Goal: Task Accomplishment & Management: Manage account settings

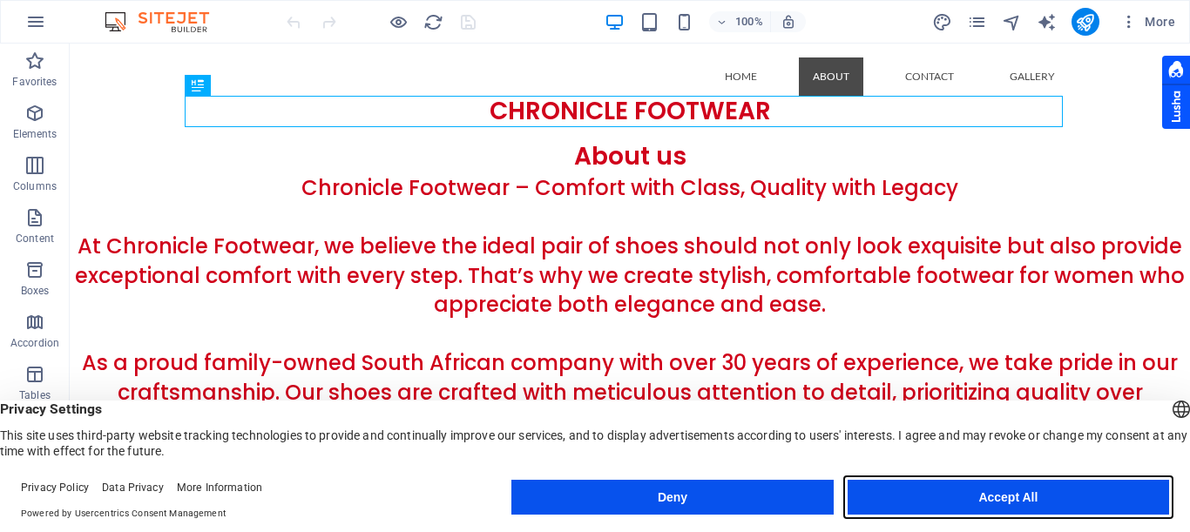
click at [939, 500] on button "Accept All" at bounding box center [1008, 497] width 321 height 35
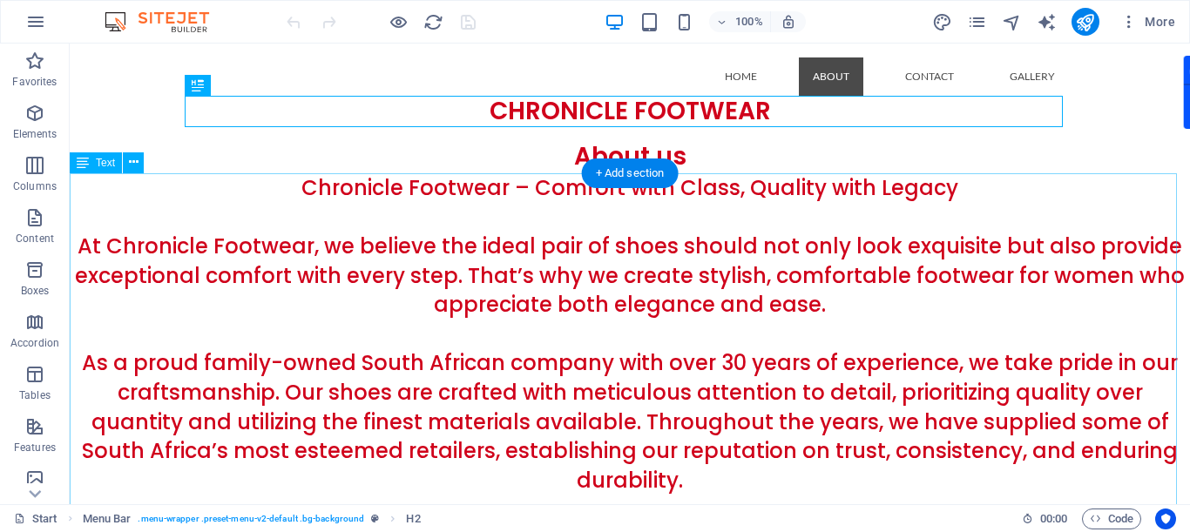
click at [306, 183] on div "Chronicle Footwear – Comfort with Class, Quality with Legacy At Chronicle Footw…" at bounding box center [630, 451] width 1120 height 556
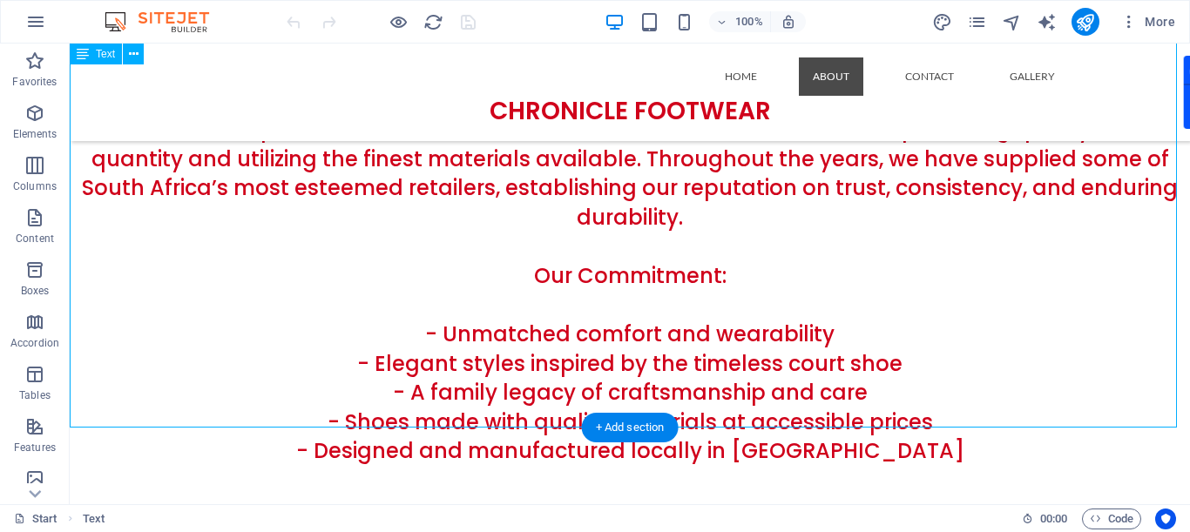
scroll to position [261, 0]
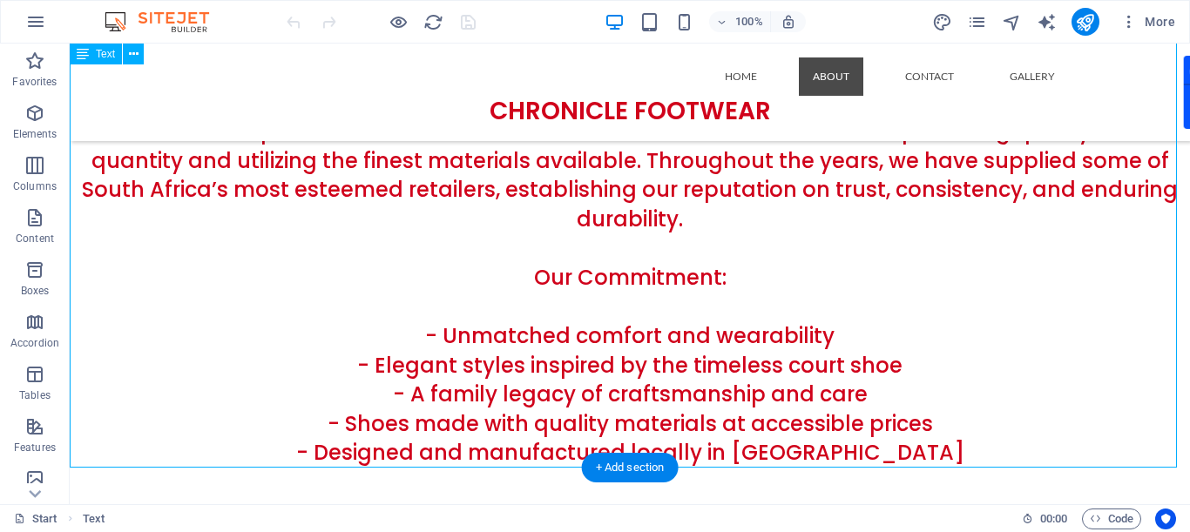
click at [439, 347] on div "Chronicle Footwear – Comfort with Class, Quality with Legacy At Chronicle Footw…" at bounding box center [630, 190] width 1120 height 556
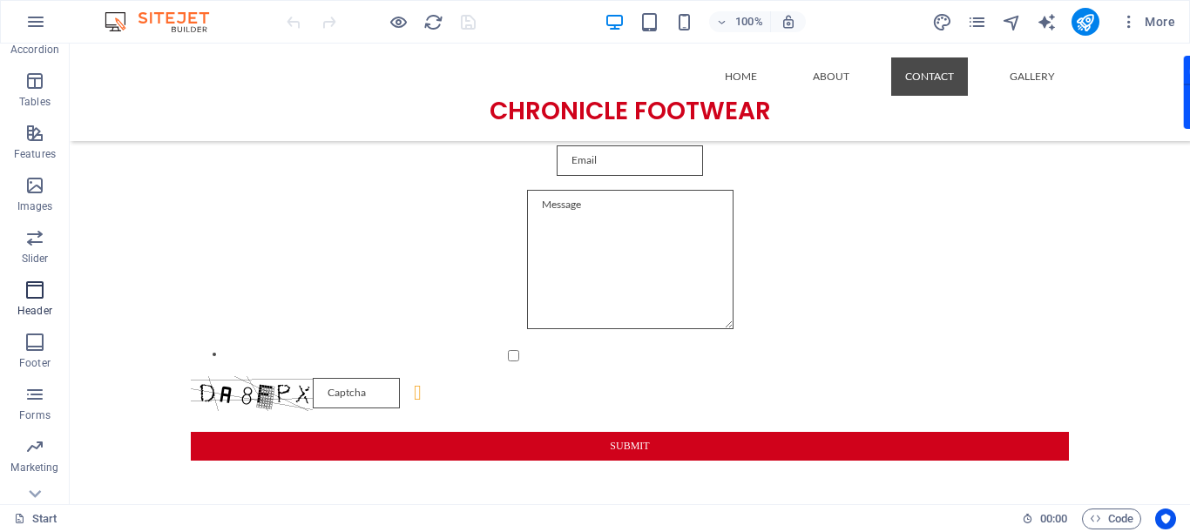
scroll to position [323, 0]
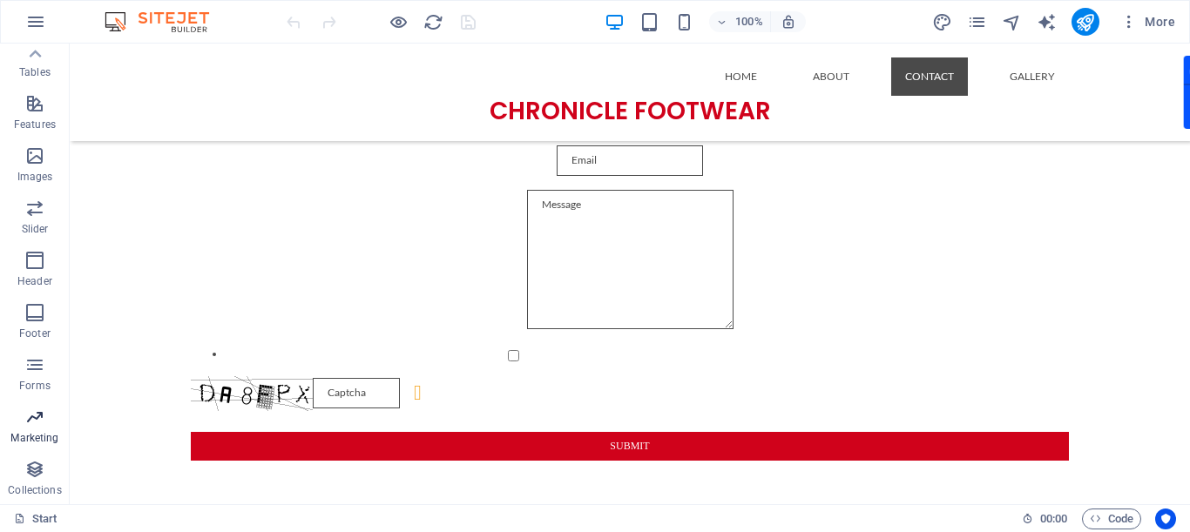
click at [31, 414] on icon "button" at bounding box center [34, 417] width 21 height 21
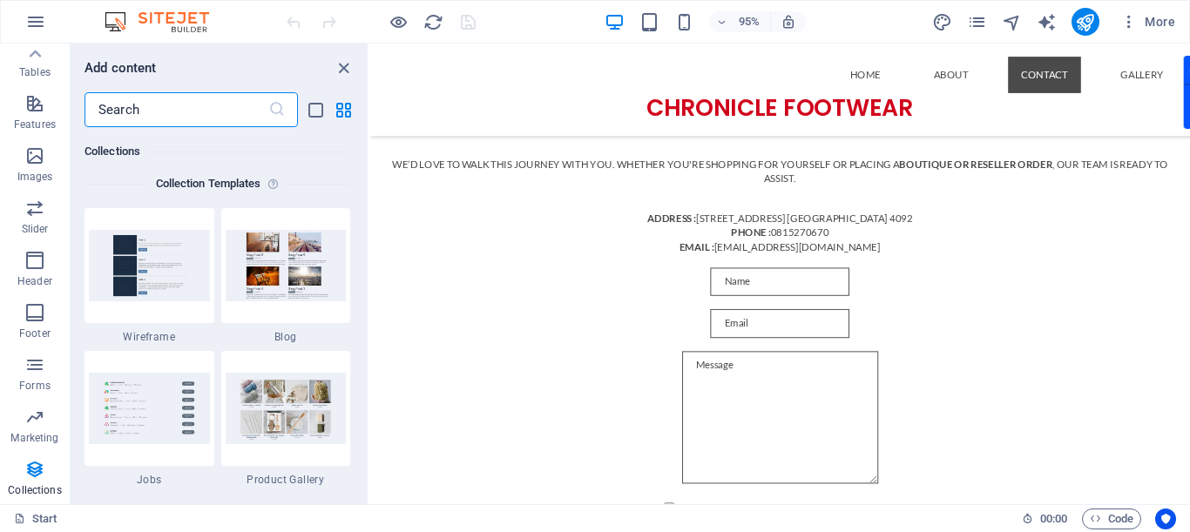
scroll to position [15934, 0]
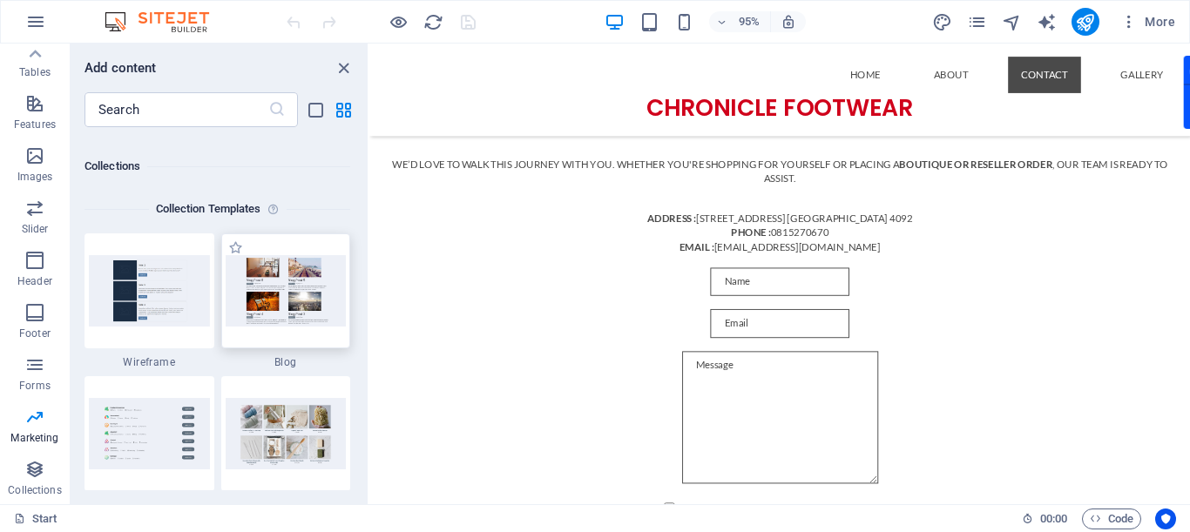
click at [277, 302] on img at bounding box center [286, 290] width 121 height 71
click at [280, 445] on img at bounding box center [286, 433] width 121 height 71
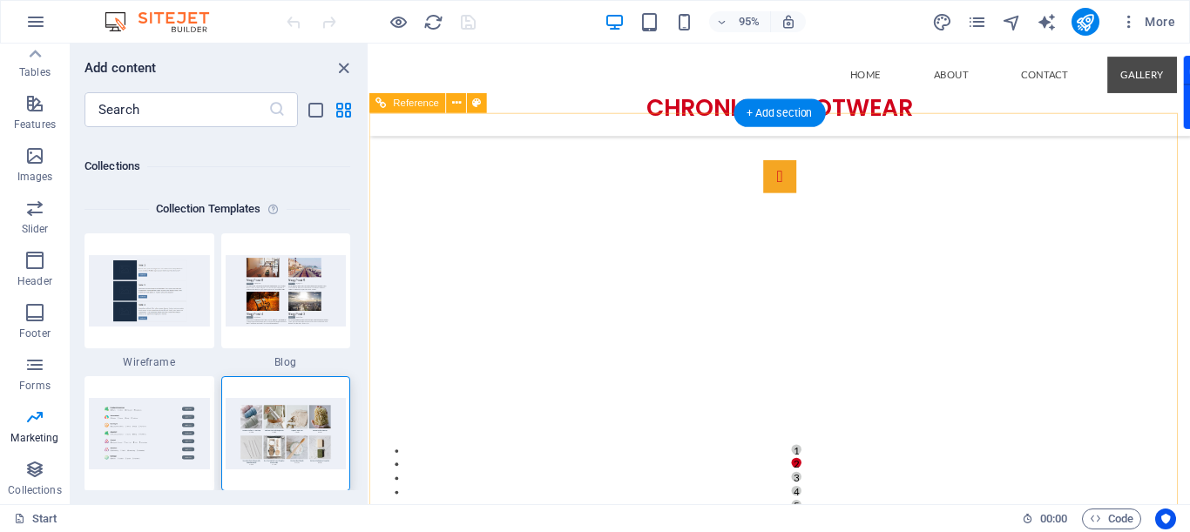
scroll to position [1924, 0]
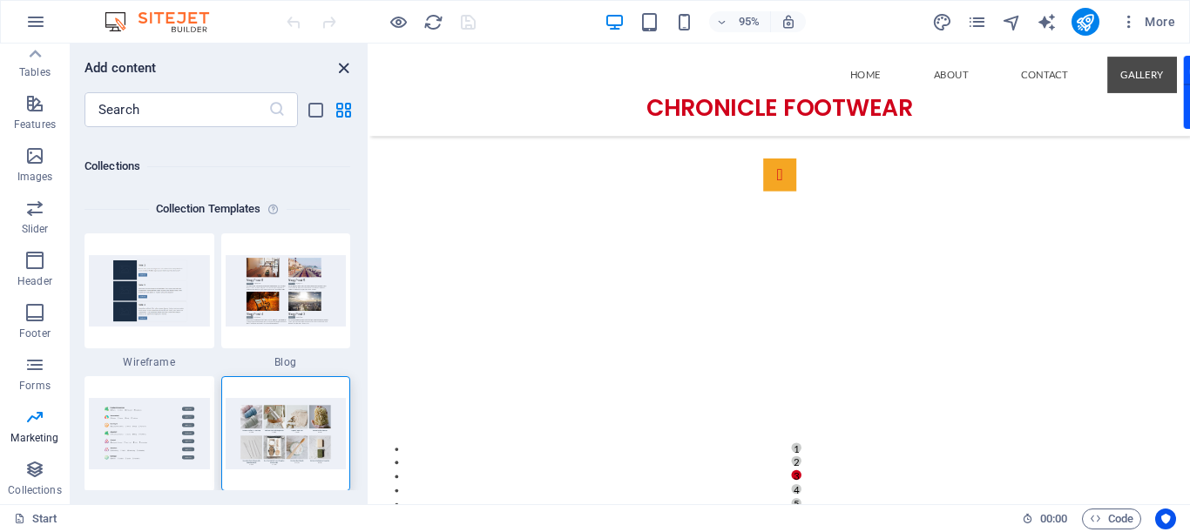
click at [342, 68] on icon "close panel" at bounding box center [344, 68] width 20 height 20
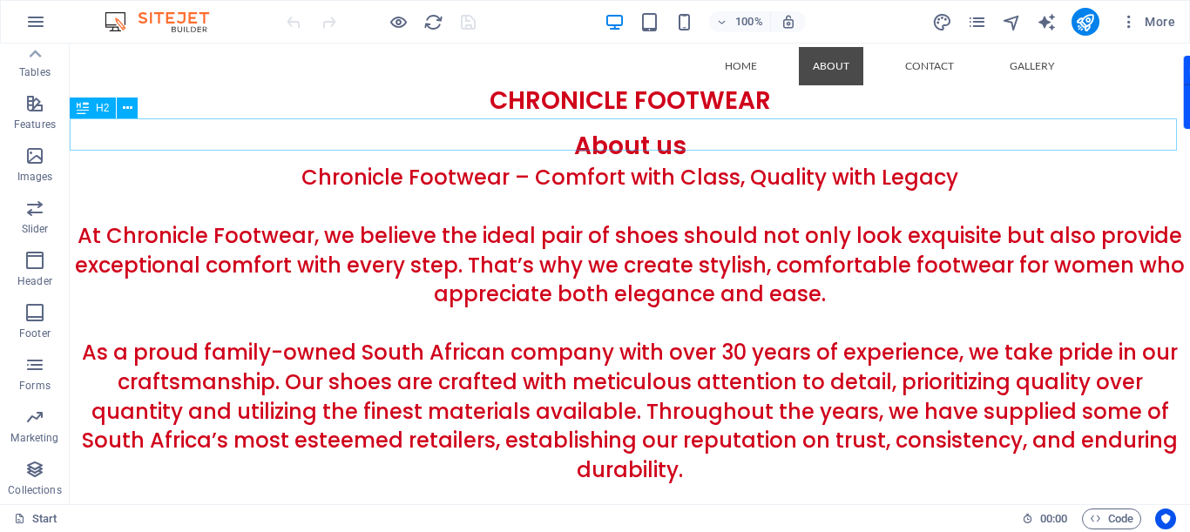
scroll to position [0, 0]
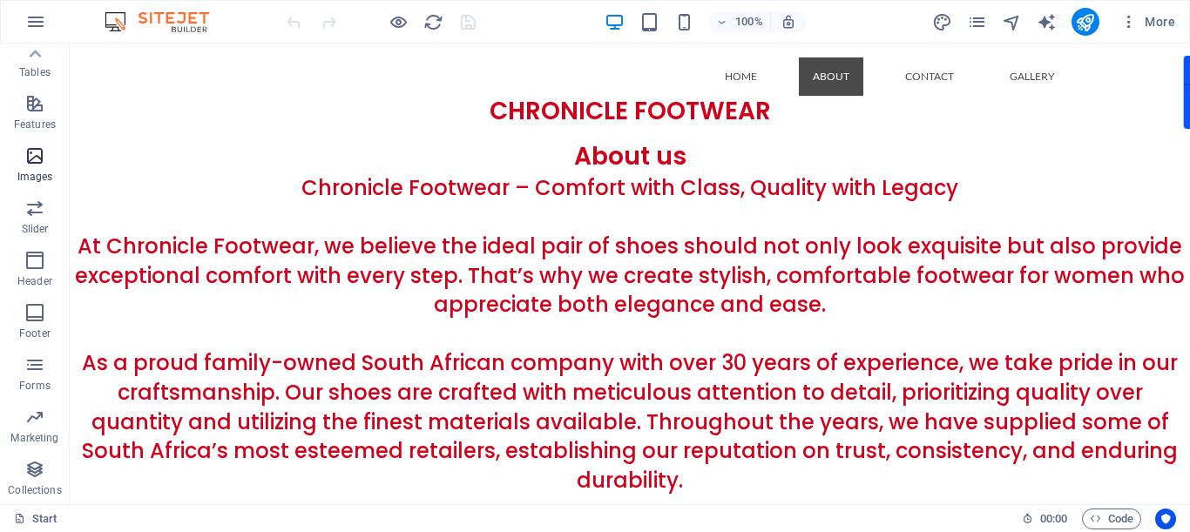
drag, startPoint x: 40, startPoint y: 431, endPoint x: 39, endPoint y: 158, distance: 273.6
click at [37, 180] on div "Favorites Elements Columns Content Boxes Accordion Tables Features Images Slide…" at bounding box center [35, 112] width 70 height 784
click at [35, 48] on icon at bounding box center [35, 54] width 24 height 24
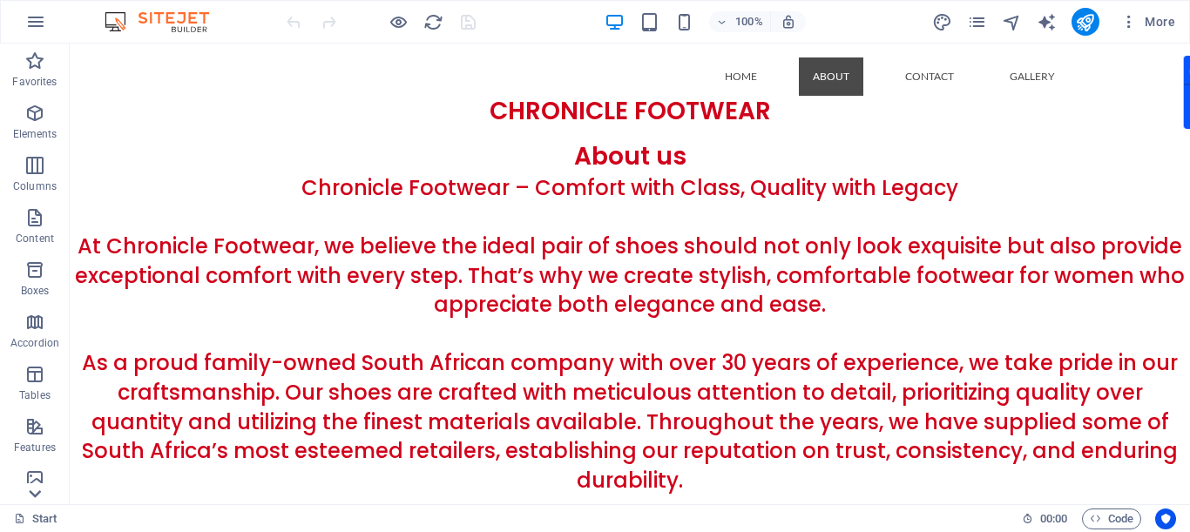
click at [34, 66] on icon at bounding box center [35, 54] width 24 height 24
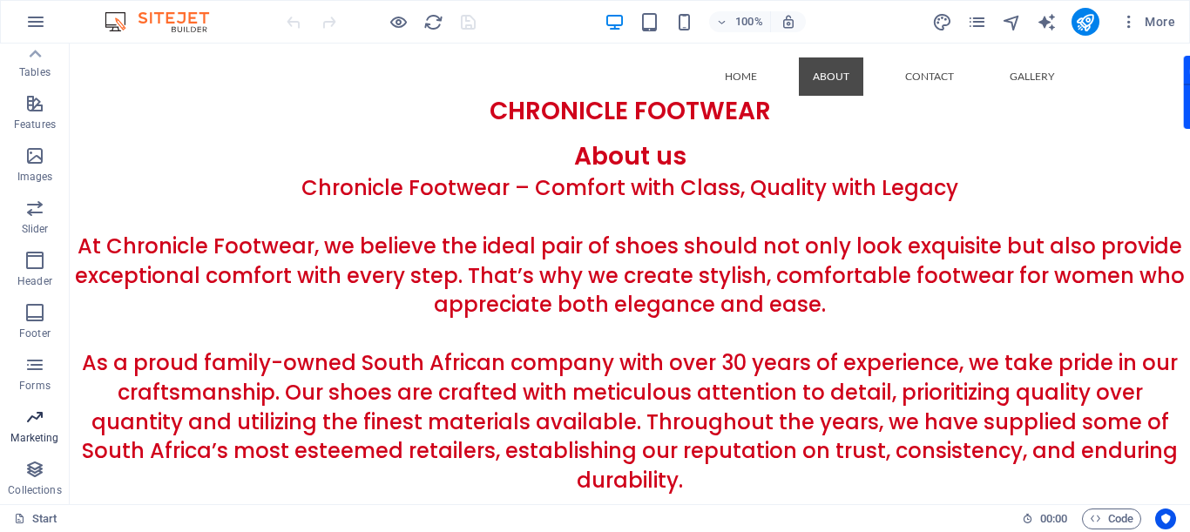
click at [38, 428] on span "Marketing" at bounding box center [35, 428] width 70 height 42
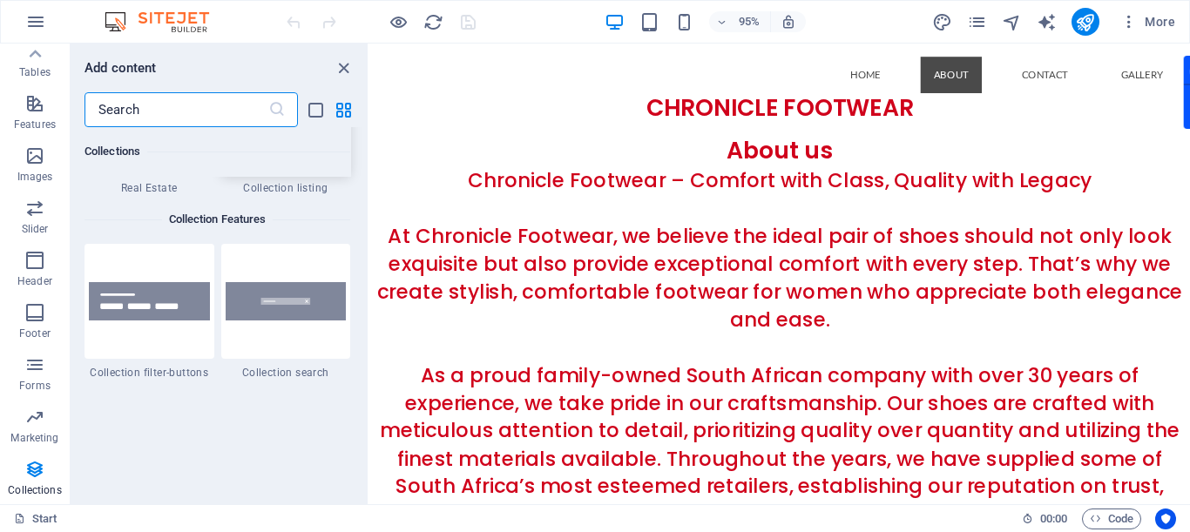
scroll to position [16697, 0]
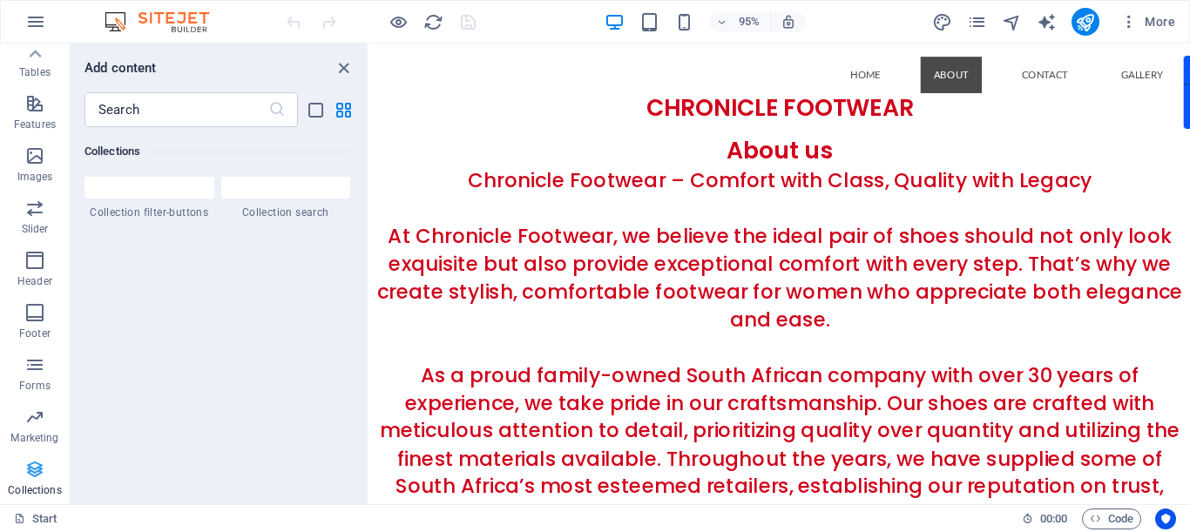
click at [30, 469] on icon "button" at bounding box center [34, 469] width 21 height 21
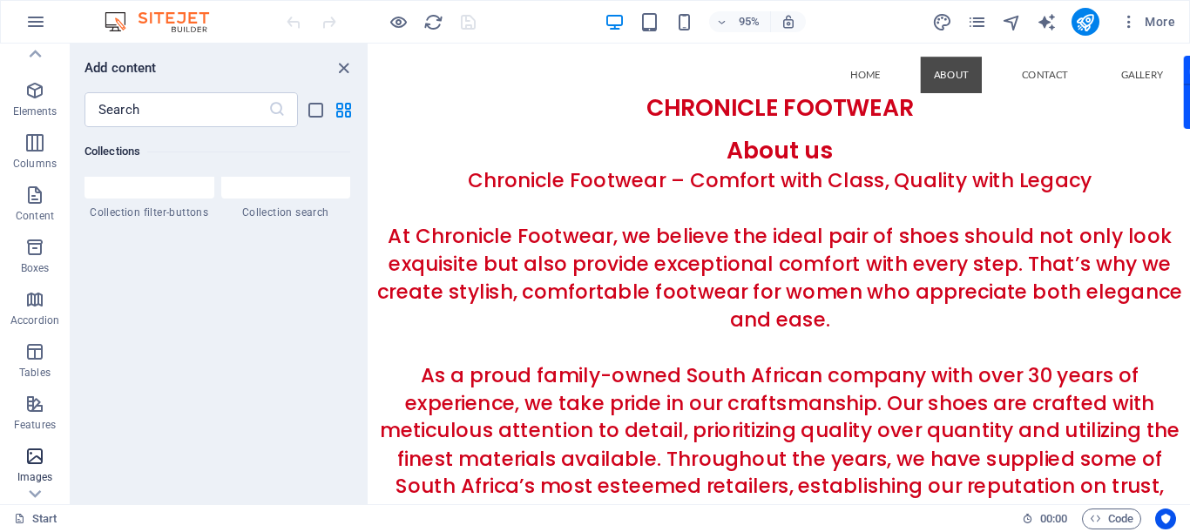
scroll to position [0, 0]
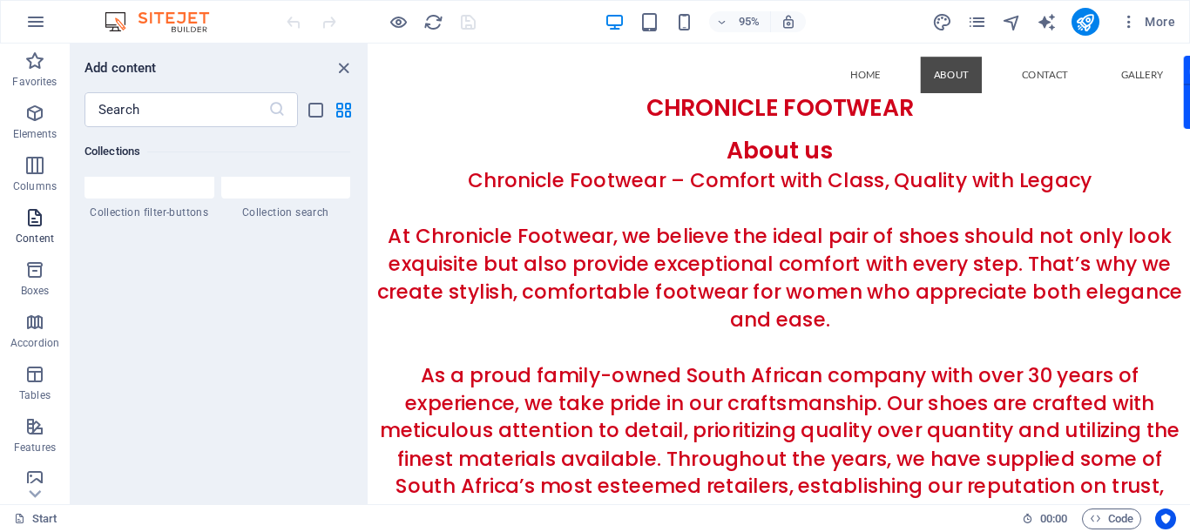
click at [34, 222] on icon "button" at bounding box center [34, 217] width 21 height 21
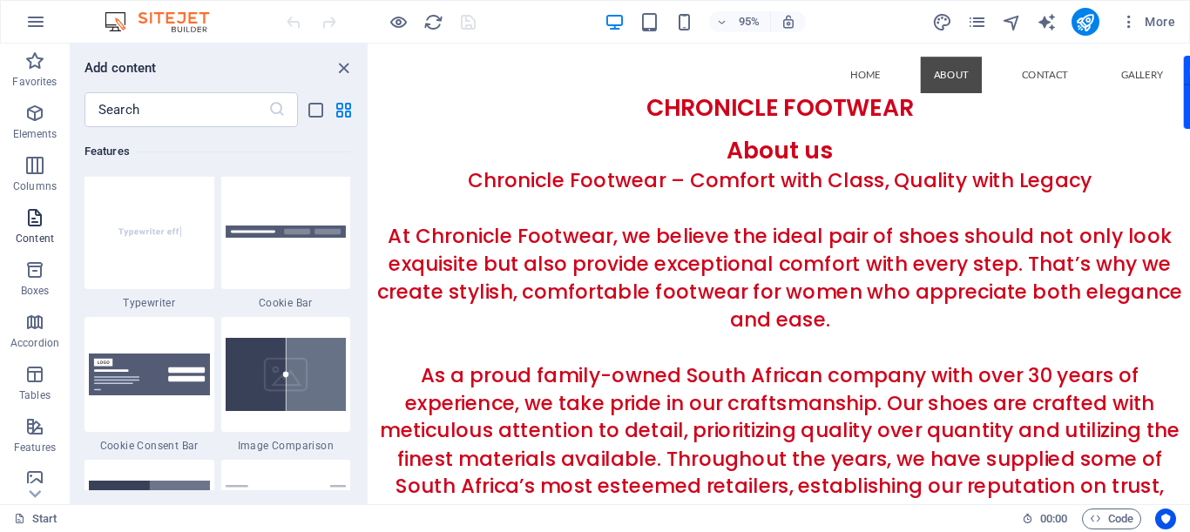
scroll to position [3048, 0]
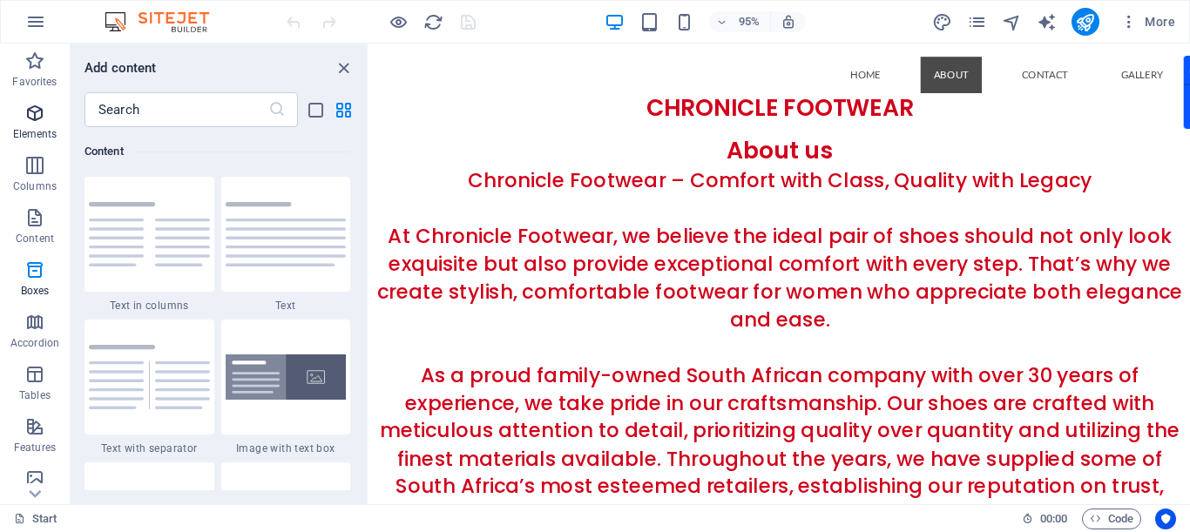
click at [46, 119] on span "Elements" at bounding box center [35, 124] width 70 height 42
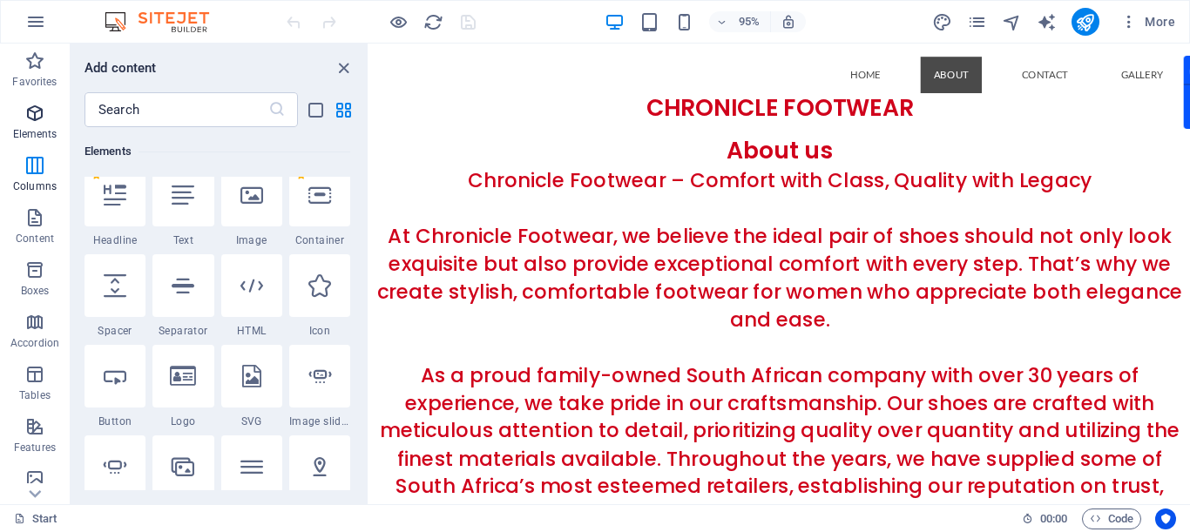
scroll to position [186, 0]
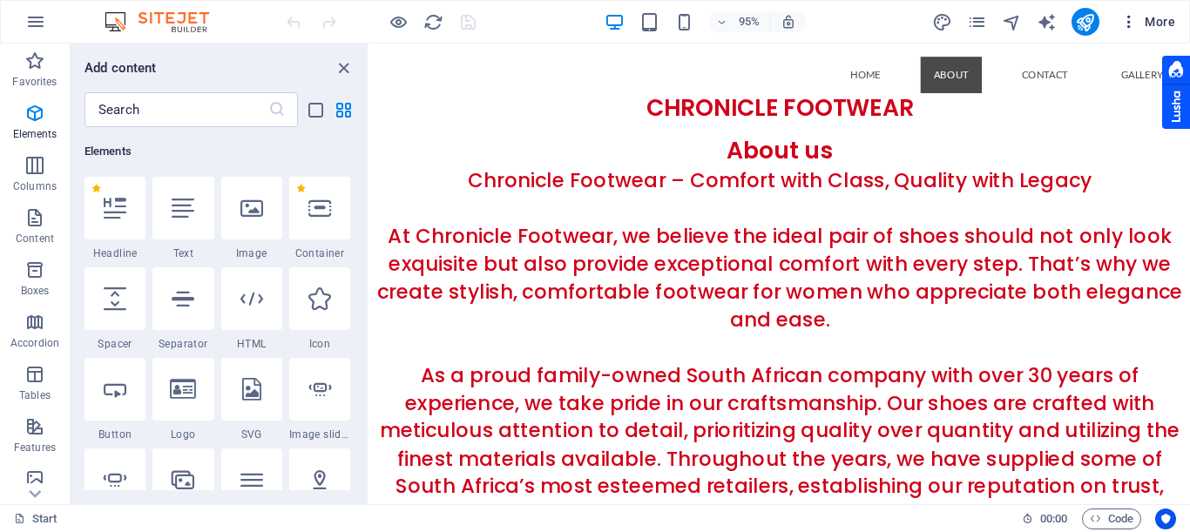
click at [1167, 17] on span "More" at bounding box center [1147, 21] width 55 height 17
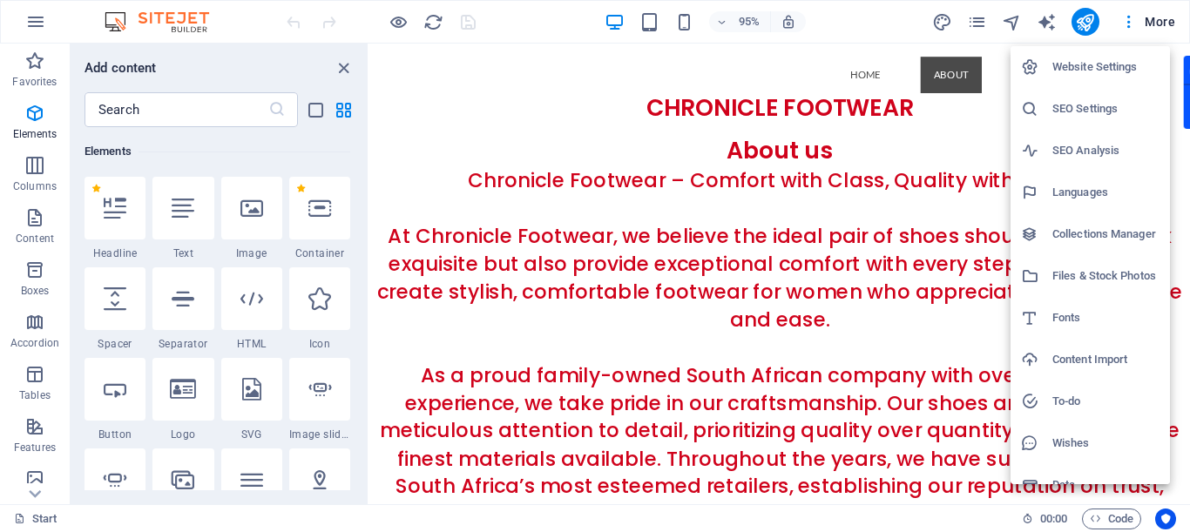
click at [1110, 61] on h6 "Website Settings" at bounding box center [1105, 67] width 107 height 21
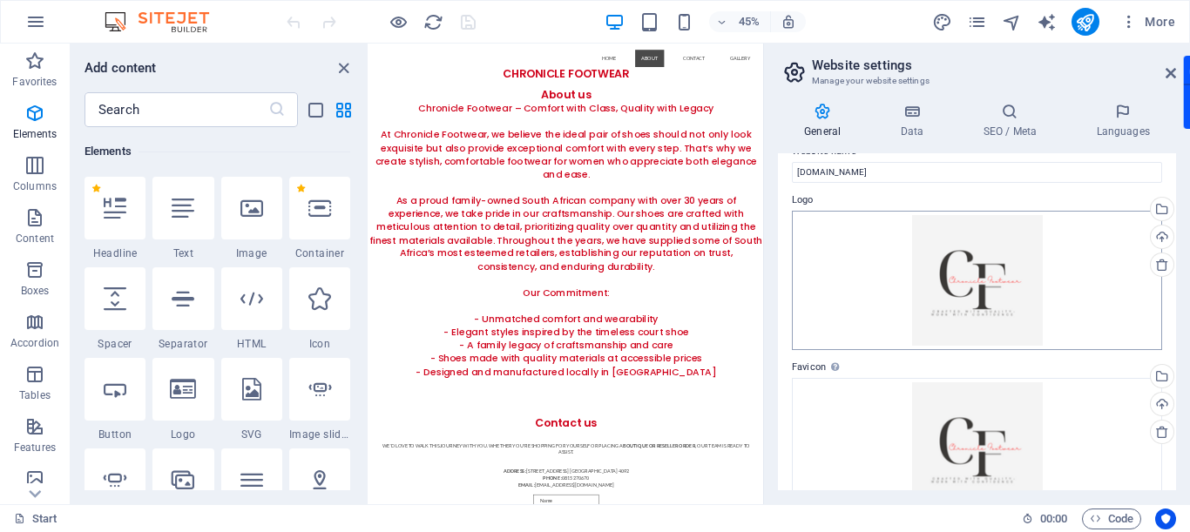
scroll to position [0, 0]
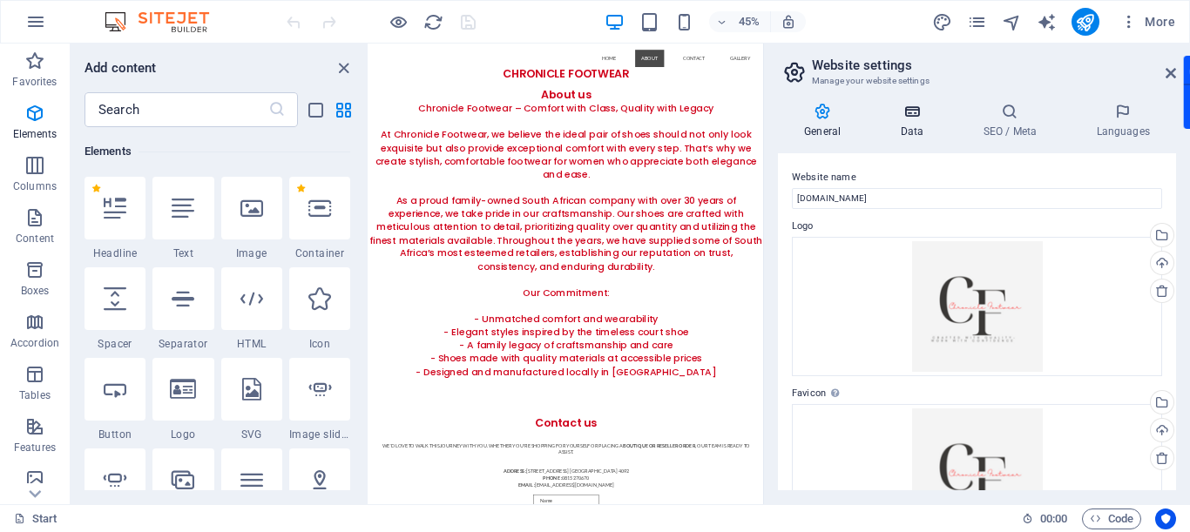
click at [910, 125] on h4 "Data" at bounding box center [915, 121] width 83 height 37
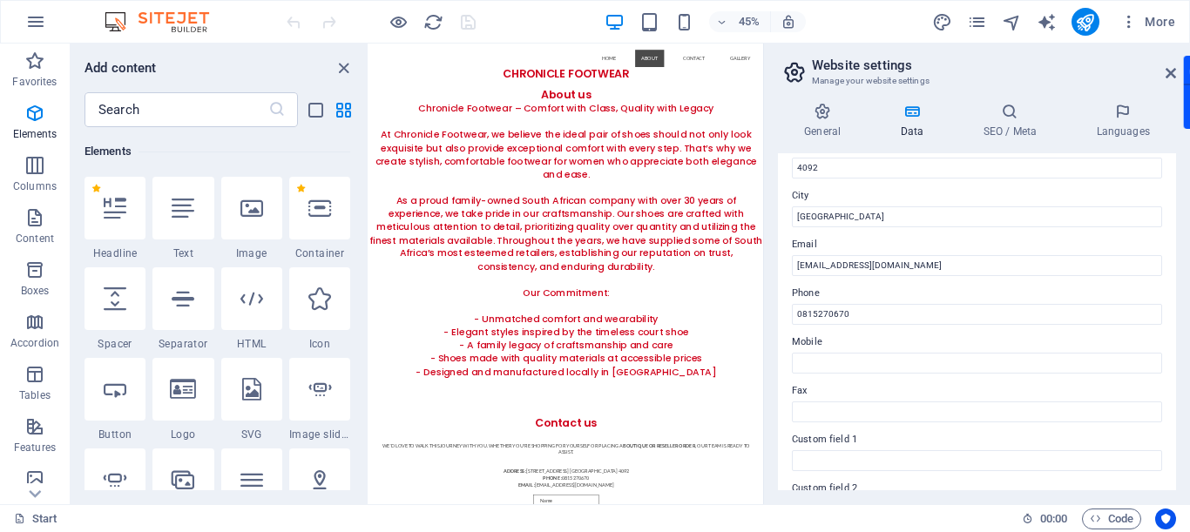
scroll to position [174, 0]
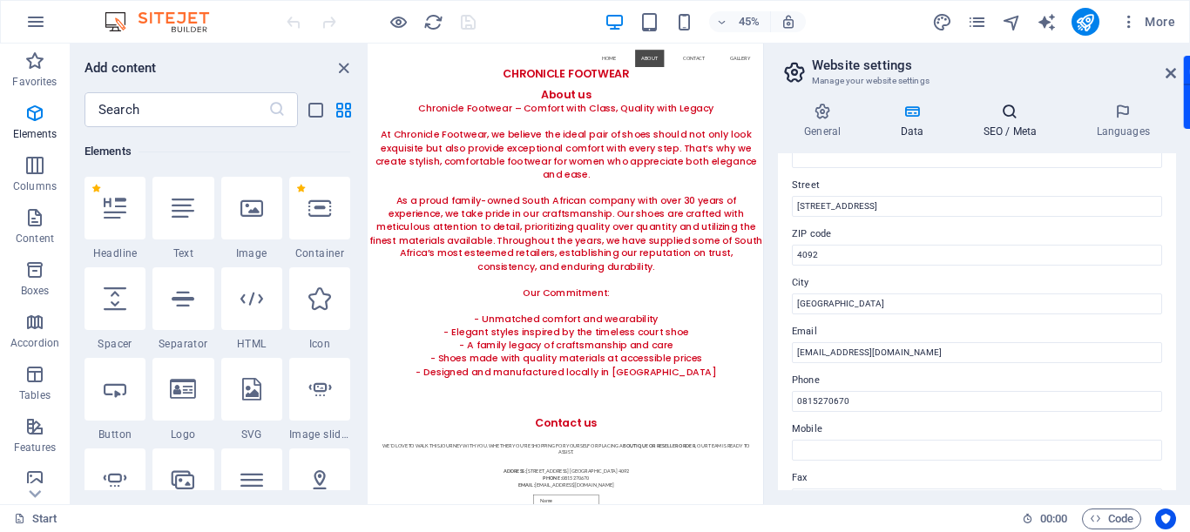
click at [1008, 127] on h4 "SEO / Meta" at bounding box center [1013, 121] width 113 height 37
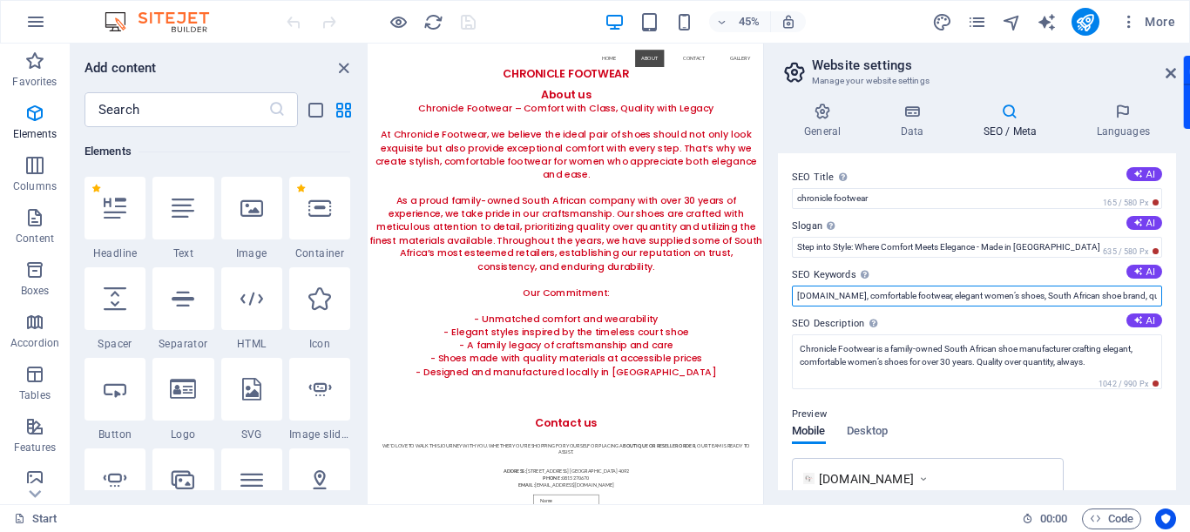
click at [890, 294] on input "[DOMAIN_NAME], comfortable footwear, elegant women’s shoes, South African shoe …" at bounding box center [977, 296] width 370 height 21
